Goal: Task Accomplishment & Management: Manage account settings

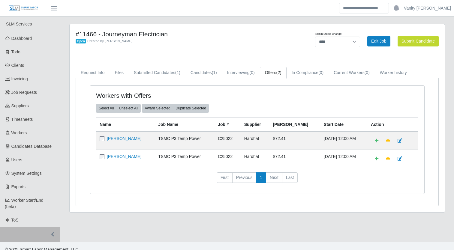
select select "****"
click at [117, 140] on link "Jesus Ramirez" at bounding box center [124, 138] width 35 height 5
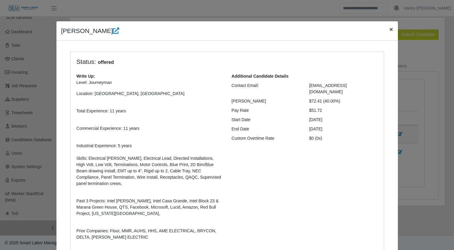
click at [391, 31] on button "×" at bounding box center [391, 29] width 13 height 16
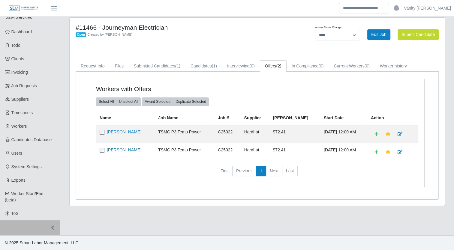
click at [131, 150] on link "ABRAHAM CAMPOS" at bounding box center [124, 150] width 35 height 5
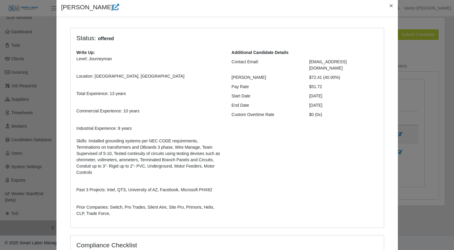
scroll to position [10, 0]
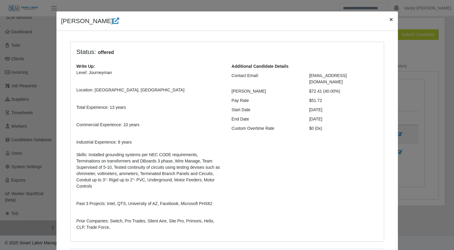
click at [389, 18] on span "×" at bounding box center [391, 19] width 4 height 7
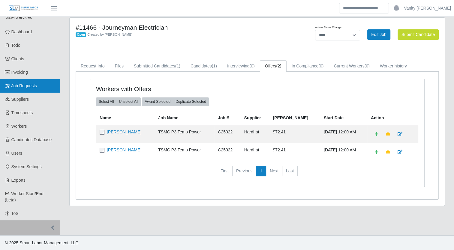
click at [8, 86] on icon at bounding box center [7, 86] width 5 height 4
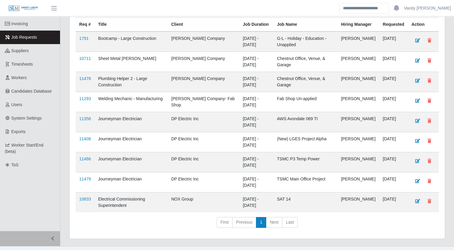
scroll to position [60, 0]
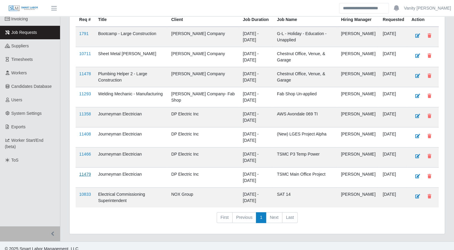
click at [82, 177] on link "11479" at bounding box center [85, 174] width 12 height 5
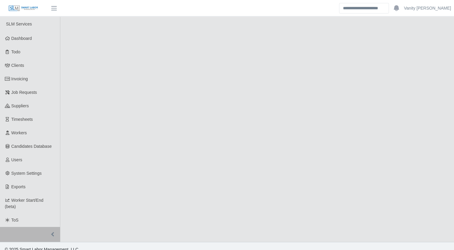
select select "****"
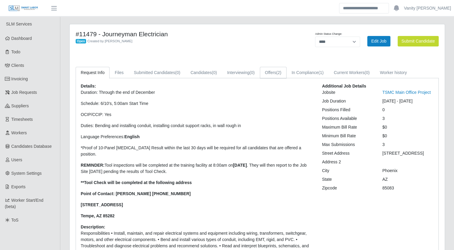
click at [266, 73] on link "Offers (2)" at bounding box center [273, 73] width 27 height 12
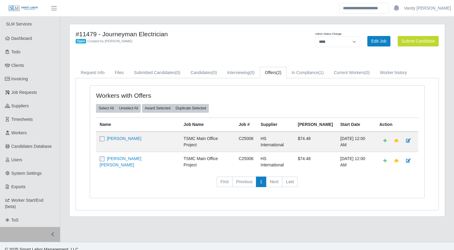
click at [115, 159] on td "Robin Christopher Smith" at bounding box center [138, 162] width 84 height 20
click at [141, 158] on link "Robin Christopher Smith" at bounding box center [121, 161] width 42 height 11
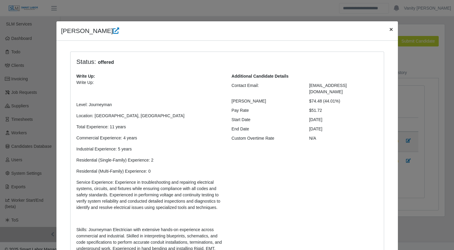
click at [389, 31] on span "×" at bounding box center [391, 29] width 4 height 7
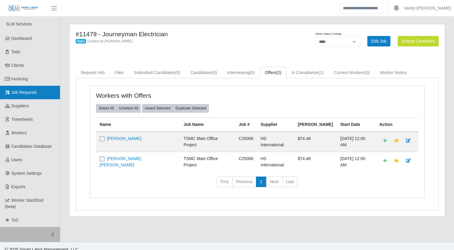
click at [16, 96] on link "Job Requests" at bounding box center [30, 93] width 60 height 14
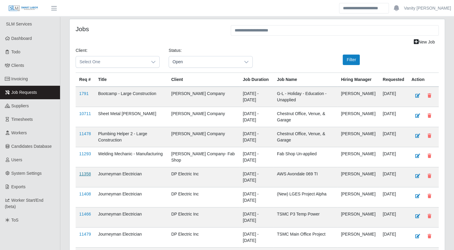
click at [89, 177] on link "11358" at bounding box center [85, 174] width 12 height 5
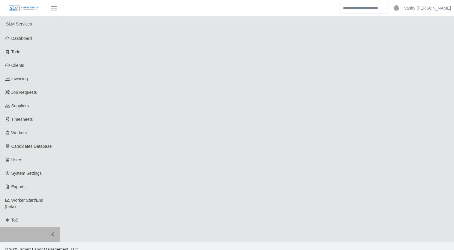
select select "****"
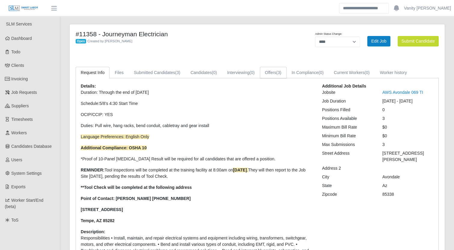
click at [285, 74] on link "Offers (3)" at bounding box center [273, 73] width 27 height 12
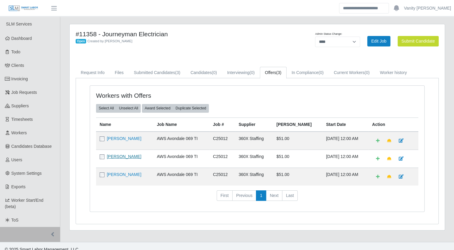
click at [129, 156] on link "Rafael Velazquez Urrutia" at bounding box center [124, 156] width 35 height 5
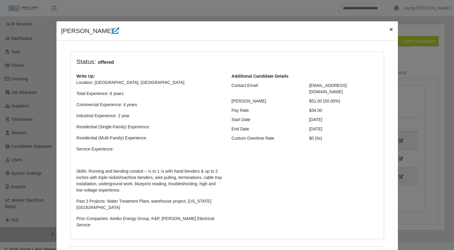
click at [385, 28] on button "×" at bounding box center [391, 29] width 13 height 16
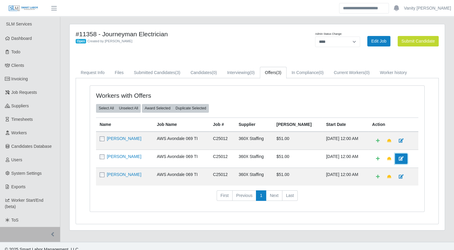
click at [400, 157] on icon at bounding box center [401, 159] width 5 height 4
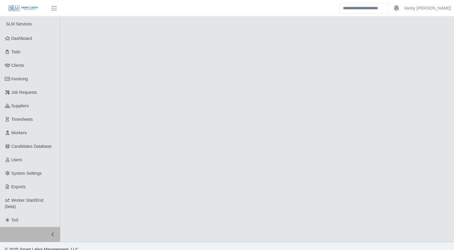
select select "****"
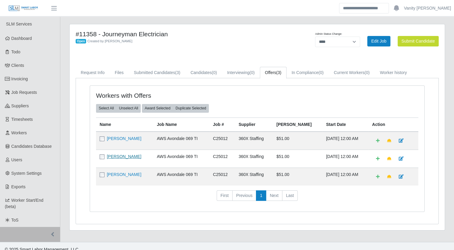
click at [115, 154] on link "Rafael Velazquez Urrutia" at bounding box center [124, 156] width 35 height 5
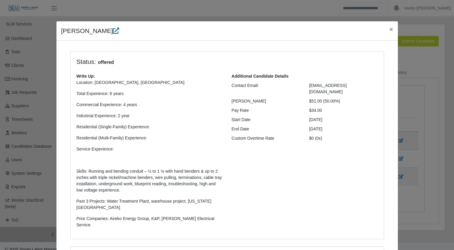
click at [119, 31] on icon at bounding box center [116, 31] width 6 height 6
click at [389, 31] on span "×" at bounding box center [391, 29] width 4 height 7
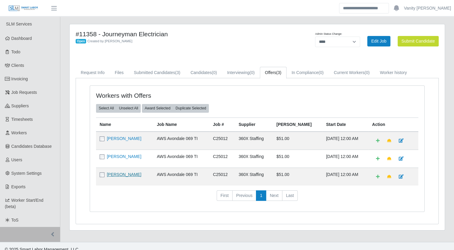
click at [122, 176] on link "Marcos Pizano" at bounding box center [124, 174] width 35 height 5
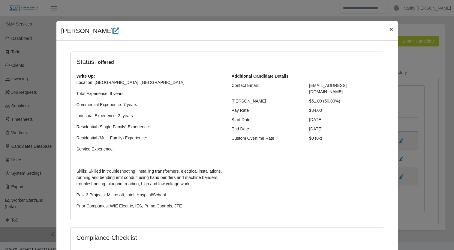
click at [389, 30] on span "×" at bounding box center [391, 29] width 4 height 7
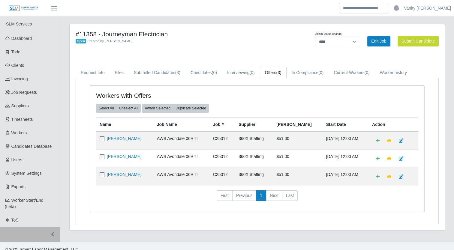
click at [223, 51] on div "#11358 - Journeyman Electrician Open Created by Jerrin Jaramillo" at bounding box center [179, 41] width 217 height 22
click at [162, 72] on link "Submitted Candidates (3)" at bounding box center [157, 73] width 57 height 12
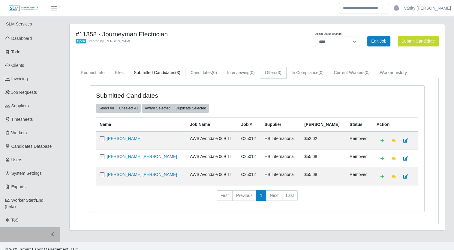
click at [280, 73] on span "(3)" at bounding box center [279, 72] width 5 height 5
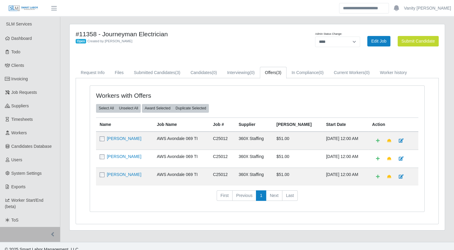
click at [194, 47] on div "#11358 - Journeyman Electrician Open Created by Jerrin Jaramillo" at bounding box center [179, 41] width 217 height 22
click at [21, 96] on link "Job Requests" at bounding box center [30, 93] width 60 height 14
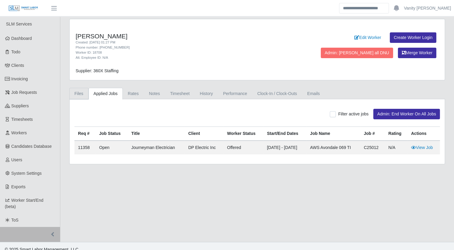
click at [85, 97] on link "Files" at bounding box center [78, 94] width 19 height 12
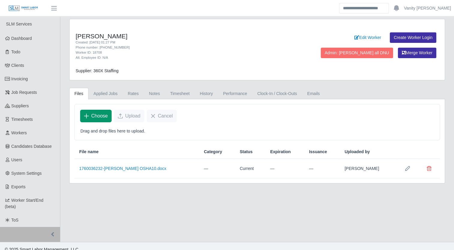
click at [106, 117] on span "Choose" at bounding box center [99, 116] width 17 height 7
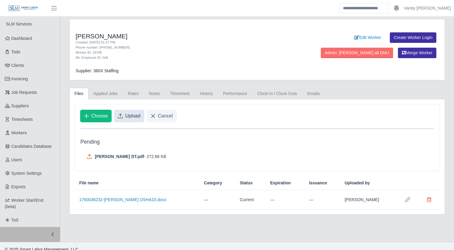
click at [138, 117] on span "Upload" at bounding box center [132, 116] width 15 height 7
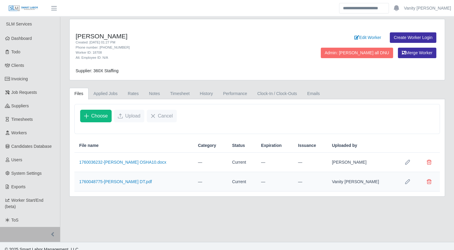
click at [407, 181] on icon "Row Edit" at bounding box center [407, 182] width 5 height 5
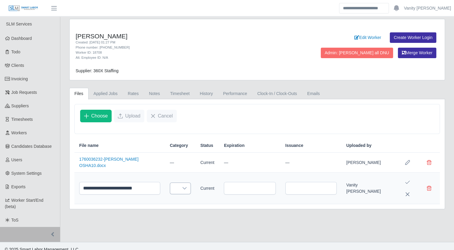
click at [179, 187] on div at bounding box center [185, 188] width 12 height 11
click at [173, 150] on span "Drug Test" at bounding box center [181, 151] width 34 height 6
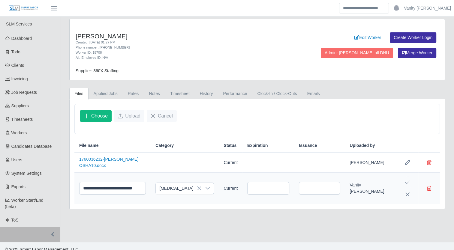
click at [405, 181] on icon "Save Edit" at bounding box center [407, 182] width 5 height 5
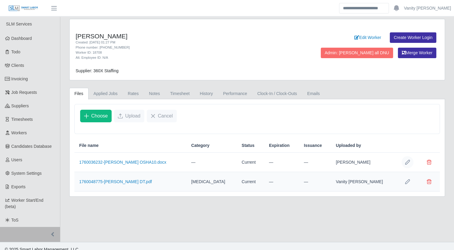
click at [407, 162] on icon "Row Edit" at bounding box center [407, 162] width 5 height 5
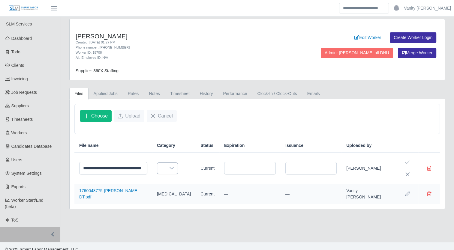
click at [170, 169] on icon at bounding box center [171, 168] width 5 height 5
click at [168, 237] on span "Osha 10" at bounding box center [168, 236] width 16 height 6
click at [404, 160] on button "Save Edit" at bounding box center [408, 162] width 12 height 12
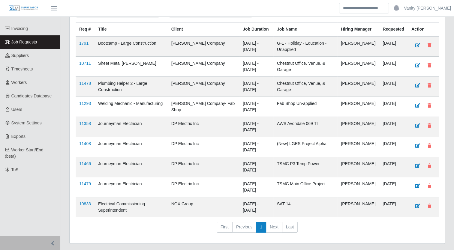
scroll to position [41, 0]
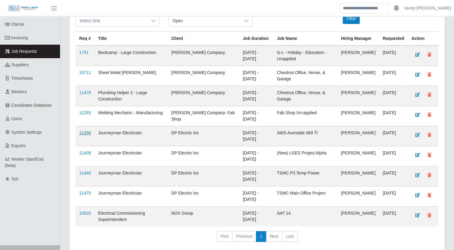
click at [86, 135] on link "11358" at bounding box center [85, 133] width 12 height 5
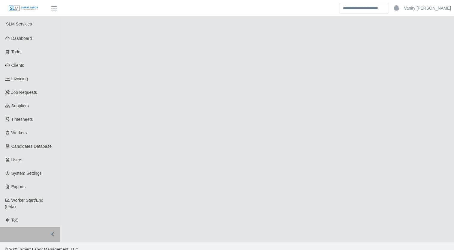
select select "****"
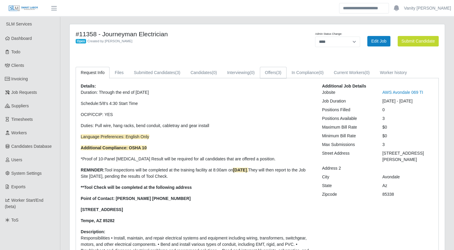
click at [282, 76] on link "Offers (3)" at bounding box center [273, 73] width 27 height 12
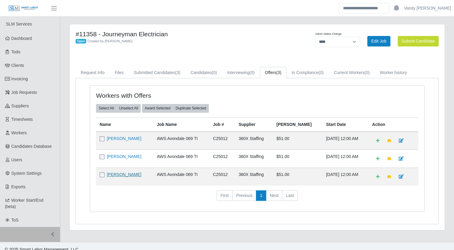
click at [118, 174] on link "Marcos Pizano" at bounding box center [124, 174] width 35 height 5
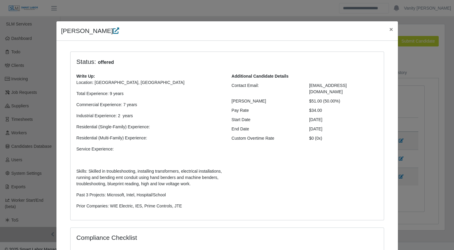
click at [113, 32] on icon at bounding box center [116, 31] width 6 height 6
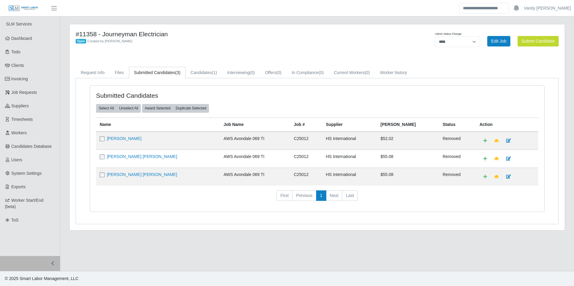
select select "****"
click at [237, 238] on div "#11358 - Journeyman Electrician Open Created by [PERSON_NAME] Admin Status Chan…" at bounding box center [317, 131] width 505 height 214
click at [25, 86] on link "Job Requests" at bounding box center [30, 93] width 60 height 14
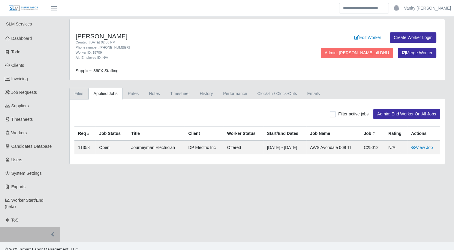
click at [83, 97] on link "Files" at bounding box center [78, 94] width 19 height 12
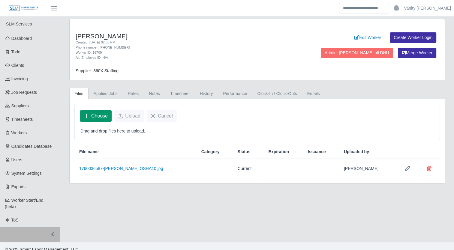
click at [100, 117] on span "Choose" at bounding box center [99, 116] width 17 height 7
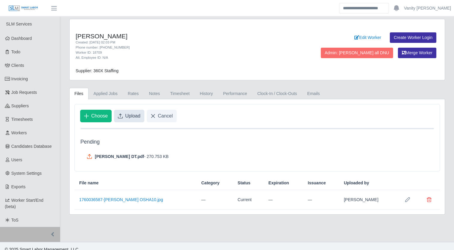
click at [127, 111] on button "Upload" at bounding box center [129, 116] width 30 height 13
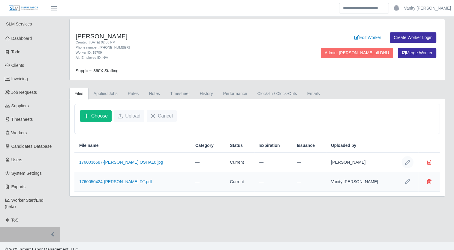
click at [411, 160] on button "Row Edit" at bounding box center [408, 162] width 12 height 12
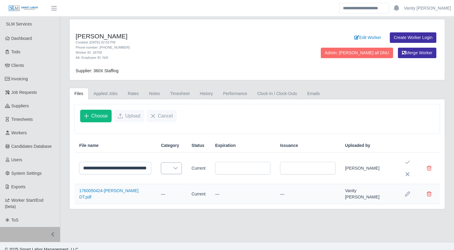
click at [174, 168] on icon at bounding box center [176, 168] width 4 height 2
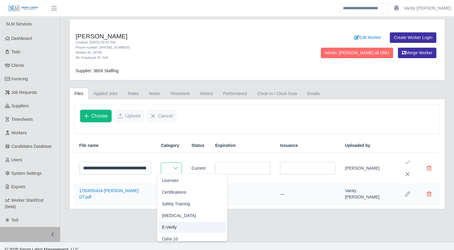
scroll to position [4, 0]
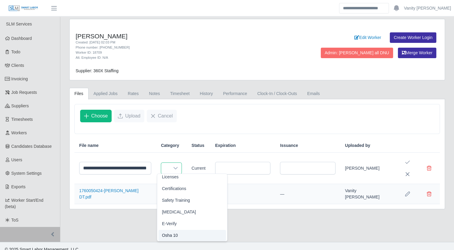
click at [178, 239] on li "Osha 10" at bounding box center [193, 235] width 68 height 11
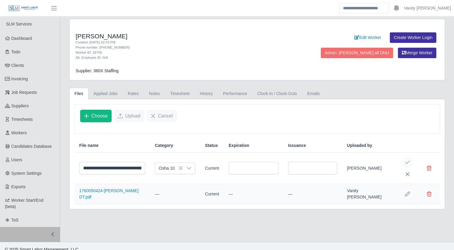
click at [406, 163] on icon "Save Edit" at bounding box center [407, 162] width 5 height 5
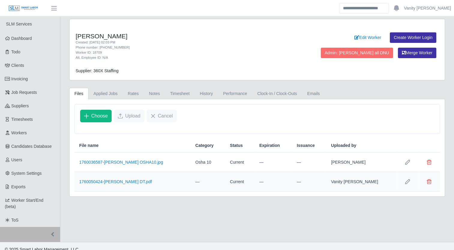
click at [409, 181] on icon "Row Edit" at bounding box center [407, 182] width 5 height 5
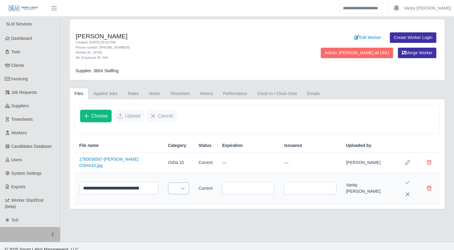
click at [180, 189] on icon at bounding box center [182, 188] width 5 height 5
click at [190, 154] on li "Drug Test" at bounding box center [200, 151] width 68 height 11
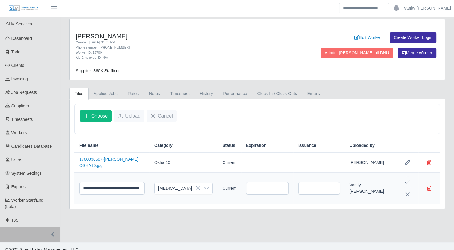
click at [408, 180] on icon "Save Edit" at bounding box center [407, 182] width 5 height 5
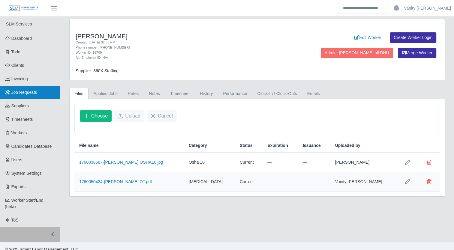
click at [22, 92] on span "Job Requests" at bounding box center [24, 92] width 26 height 5
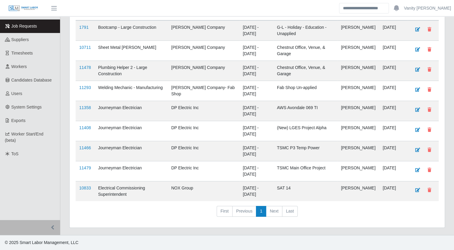
scroll to position [71, 0]
click at [84, 168] on link "11479" at bounding box center [85, 168] width 12 height 5
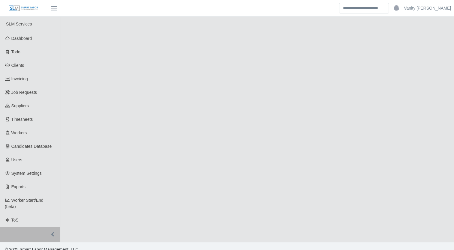
select select "****"
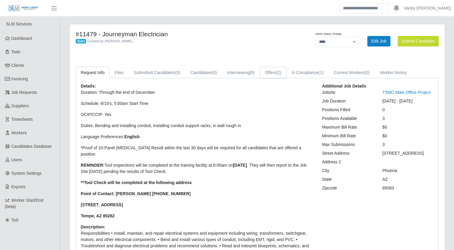
click at [268, 68] on link "Offers (2)" at bounding box center [273, 73] width 27 height 12
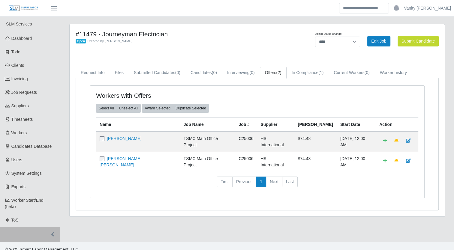
click at [126, 135] on td "Julio Lopez Ayala" at bounding box center [138, 142] width 84 height 20
click at [128, 138] on link "Julio Lopez Ayala" at bounding box center [124, 138] width 35 height 5
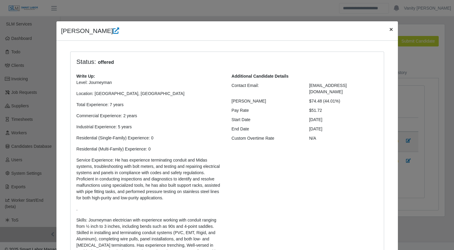
click at [389, 29] on span "×" at bounding box center [391, 29] width 4 height 7
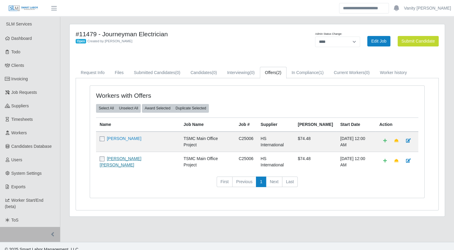
click at [123, 158] on link "Robin Christopher Smith" at bounding box center [121, 161] width 42 height 11
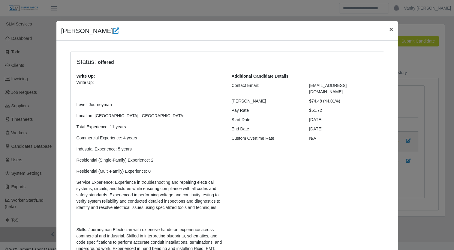
click at [389, 29] on span "×" at bounding box center [391, 29] width 4 height 7
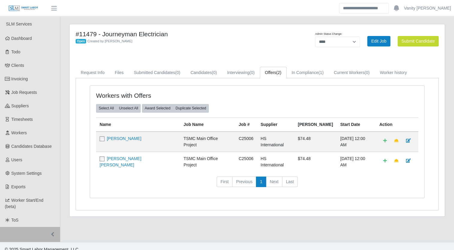
click at [231, 34] on h4 "#11479 - Journeyman Electrician" at bounding box center [180, 34] width 208 height 8
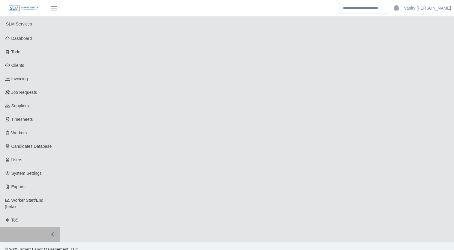
select select "****"
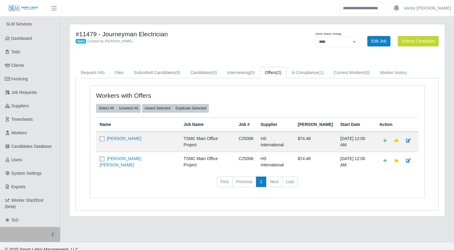
click at [262, 47] on div "#11479 - Journeyman Electrician Open Created by [PERSON_NAME]" at bounding box center [179, 41] width 217 height 22
click at [11, 94] on link "Job Requests" at bounding box center [30, 93] width 60 height 14
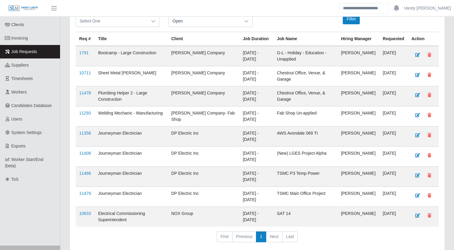
scroll to position [60, 0]
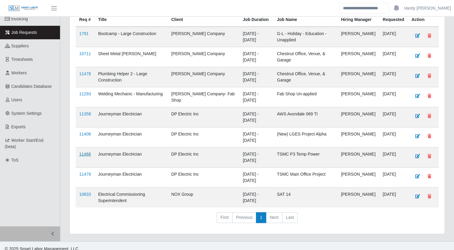
click at [83, 157] on link "11466" at bounding box center [85, 154] width 12 height 5
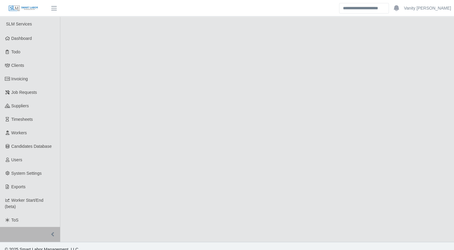
select select "****"
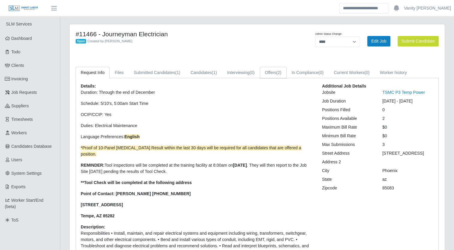
click at [275, 71] on link "Offers (2)" at bounding box center [273, 73] width 27 height 12
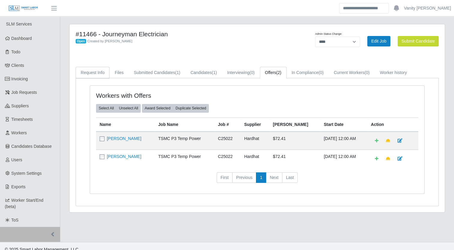
click at [95, 70] on link "Request Info" at bounding box center [93, 73] width 34 height 12
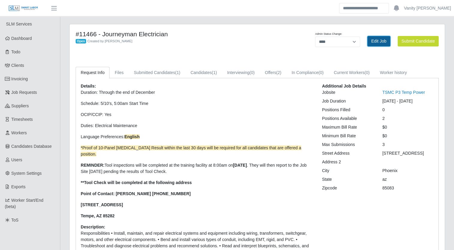
click at [380, 41] on link "Edit Job" at bounding box center [379, 41] width 23 height 11
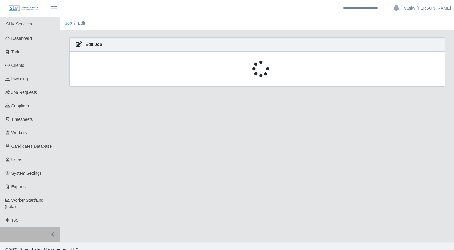
select select "****"
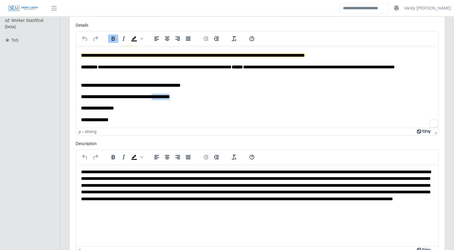
scroll to position [56, 0]
drag, startPoint x: 192, startPoint y: 97, endPoint x: 121, endPoint y: 97, distance: 71.5
click at [121, 97] on p "**********" at bounding box center [257, 96] width 353 height 7
click at [133, 97] on strong "**********" at bounding box center [114, 96] width 67 height 5
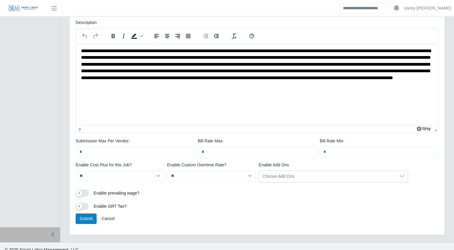
scroll to position [307, 0]
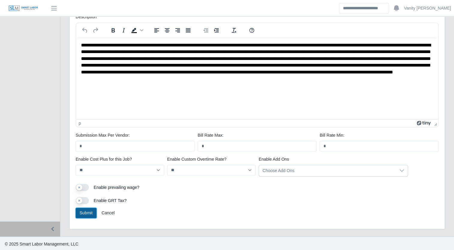
click at [80, 214] on button "Submit" at bounding box center [86, 213] width 21 height 11
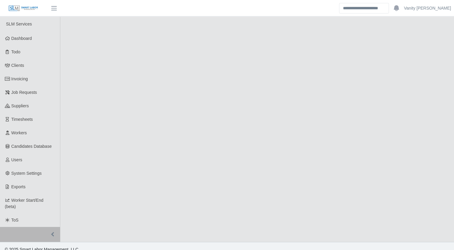
select select "****"
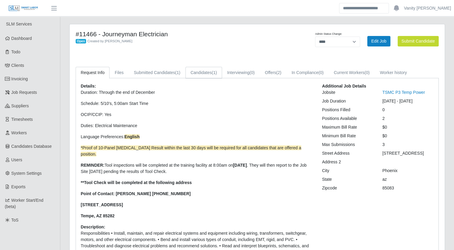
click at [198, 74] on link "Candidates (1)" at bounding box center [204, 73] width 37 height 12
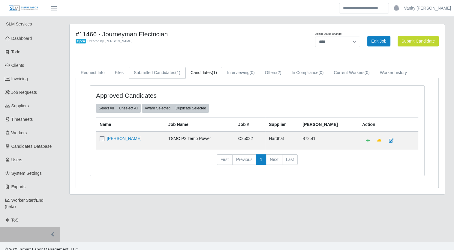
click at [163, 74] on link "Submitted Candidates (1)" at bounding box center [157, 73] width 57 height 12
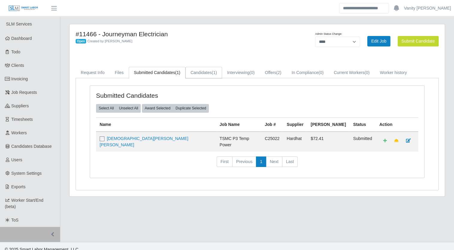
click at [199, 74] on link "Candidates (1)" at bounding box center [204, 73] width 37 height 12
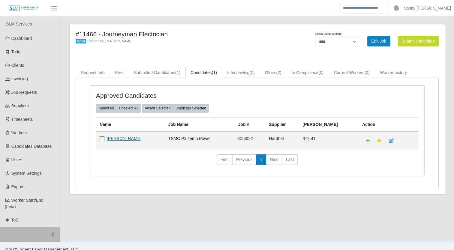
click at [126, 139] on link "Roman Perez" at bounding box center [124, 138] width 35 height 5
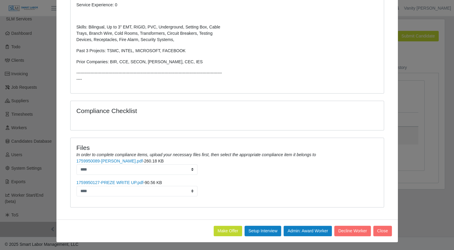
scroll to position [7, 0]
click at [354, 230] on button "Decline Worker" at bounding box center [353, 231] width 36 height 11
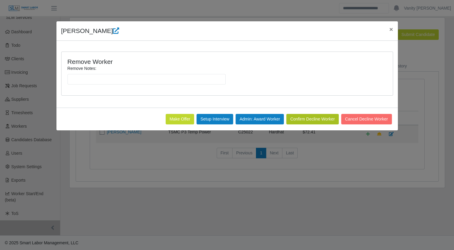
scroll to position [0, 0]
click at [170, 81] on input "Remove Notes:" at bounding box center [147, 79] width 158 height 11
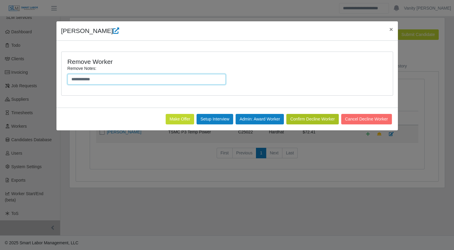
type input "**********"
click at [259, 77] on div "**********" at bounding box center [227, 77] width 323 height 24
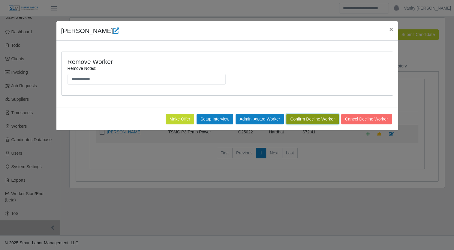
click at [313, 120] on button "Confirm Decline Worker" at bounding box center [312, 119] width 52 height 11
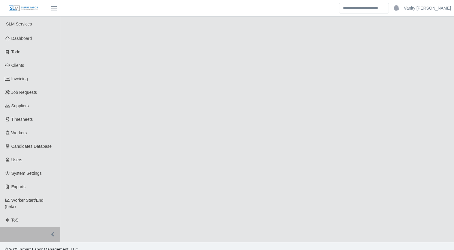
scroll to position [7, 0]
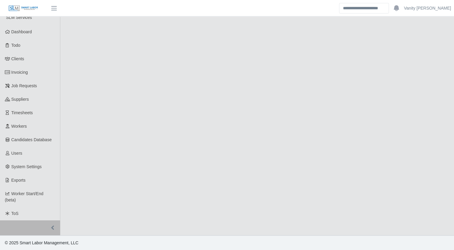
select select "****"
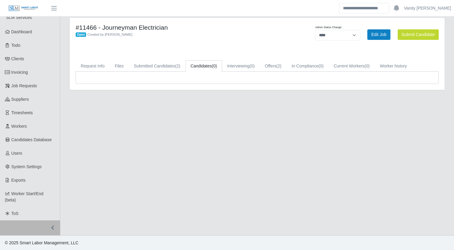
scroll to position [0, 0]
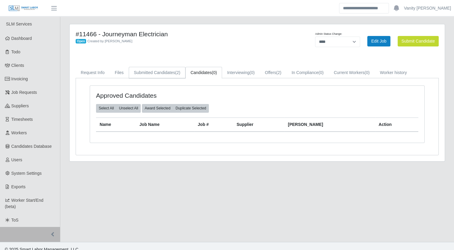
click at [148, 73] on link "Submitted Candidates (2)" at bounding box center [157, 73] width 57 height 12
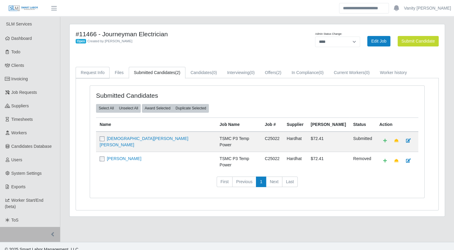
click at [95, 70] on link "Request Info" at bounding box center [93, 73] width 34 height 12
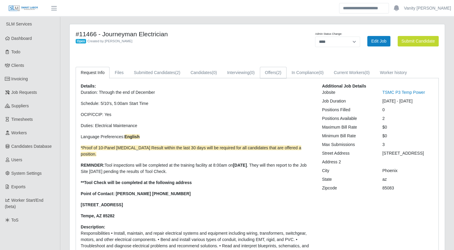
click at [274, 68] on link "Offers (2)" at bounding box center [273, 73] width 27 height 12
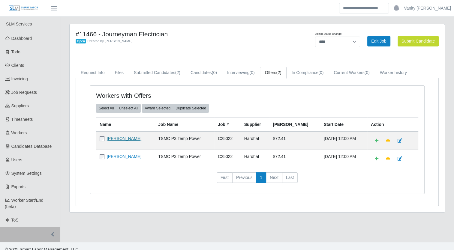
click at [129, 140] on link "Jesus Ramirez" at bounding box center [124, 138] width 35 height 5
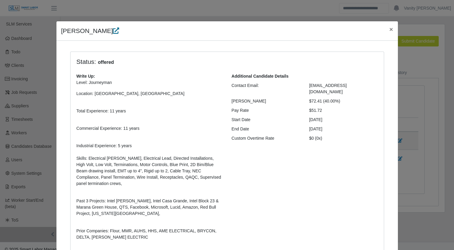
click at [113, 34] on icon at bounding box center [116, 31] width 6 height 6
click at [390, 27] on span "×" at bounding box center [391, 29] width 4 height 7
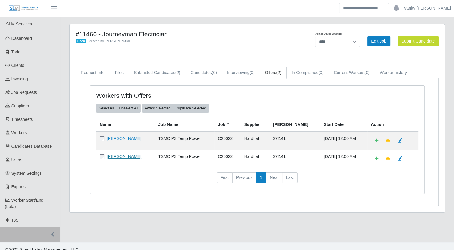
click at [125, 156] on link "ABRAHAM CAMPOS" at bounding box center [124, 156] width 35 height 5
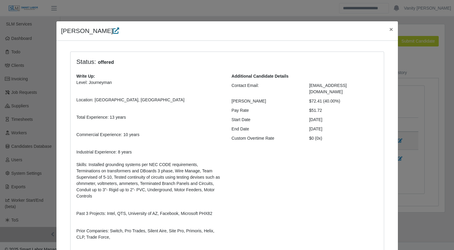
click at [119, 31] on icon at bounding box center [116, 31] width 6 height 6
click at [389, 29] on span "×" at bounding box center [391, 29] width 4 height 7
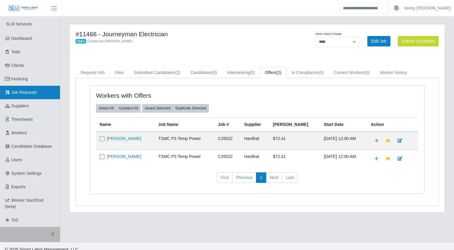
click at [11, 89] on link "Job Requests" at bounding box center [30, 93] width 60 height 14
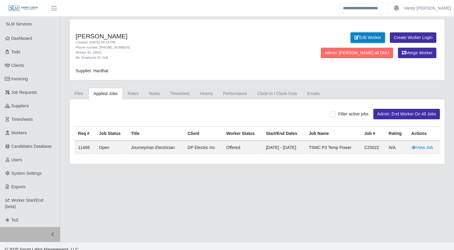
click at [351, 36] on link "Edit Worker" at bounding box center [368, 37] width 35 height 11
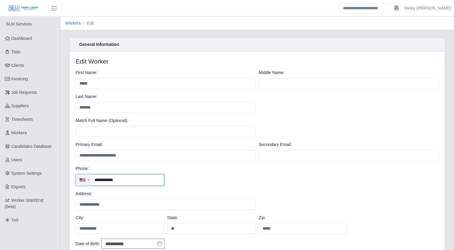
drag, startPoint x: 125, startPoint y: 182, endPoint x: 83, endPoint y: 180, distance: 41.8
click at [83, 180] on div "**********" at bounding box center [120, 180] width 89 height 12
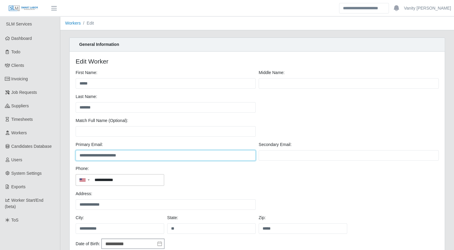
drag, startPoint x: 136, startPoint y: 156, endPoint x: 79, endPoint y: 157, distance: 56.8
click at [79, 157] on input "**********" at bounding box center [166, 155] width 180 height 11
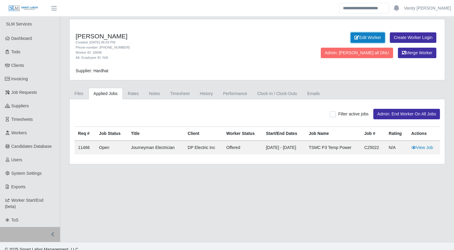
click at [351, 40] on link "Edit Worker" at bounding box center [368, 37] width 35 height 11
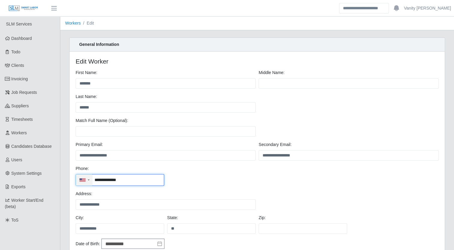
drag, startPoint x: 138, startPoint y: 181, endPoint x: 90, endPoint y: 184, distance: 48.1
click at [90, 184] on div "**********" at bounding box center [120, 180] width 89 height 12
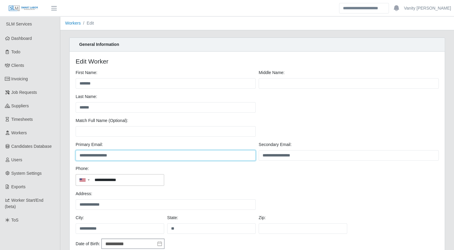
drag, startPoint x: 137, startPoint y: 155, endPoint x: 75, endPoint y: 159, distance: 62.6
click at [75, 159] on div "**********" at bounding box center [165, 151] width 183 height 19
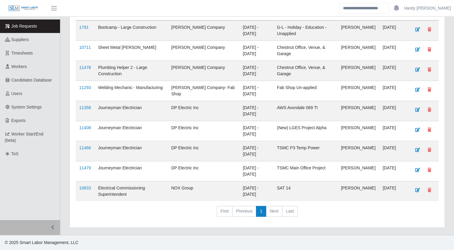
scroll to position [71, 0]
click at [83, 168] on link "11479" at bounding box center [85, 168] width 12 height 5
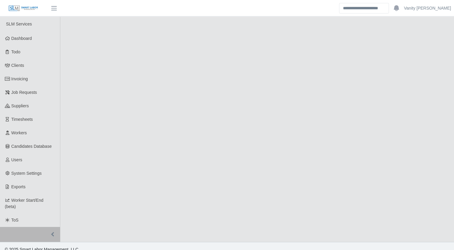
select select "****"
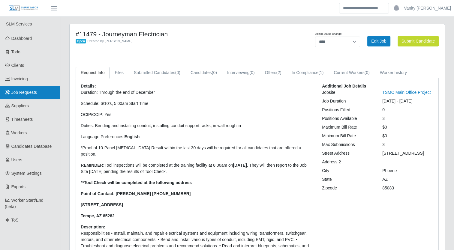
click at [17, 94] on span "Job Requests" at bounding box center [24, 92] width 26 height 5
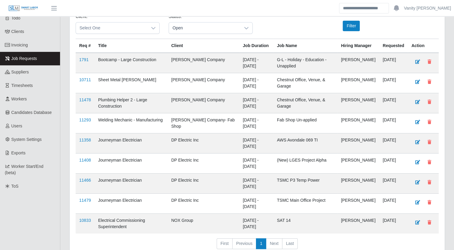
scroll to position [60, 0]
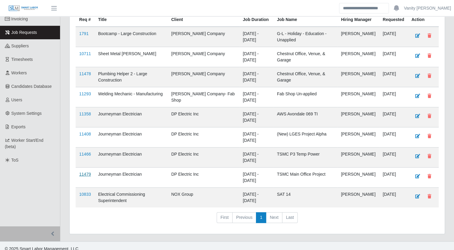
click at [84, 177] on link "11479" at bounding box center [85, 174] width 12 height 5
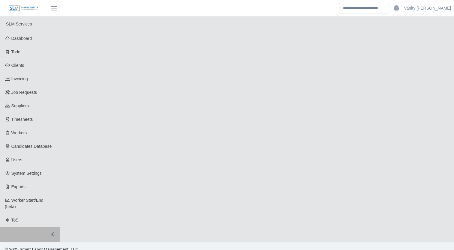
select select "****"
